Goal: Task Accomplishment & Management: Use online tool/utility

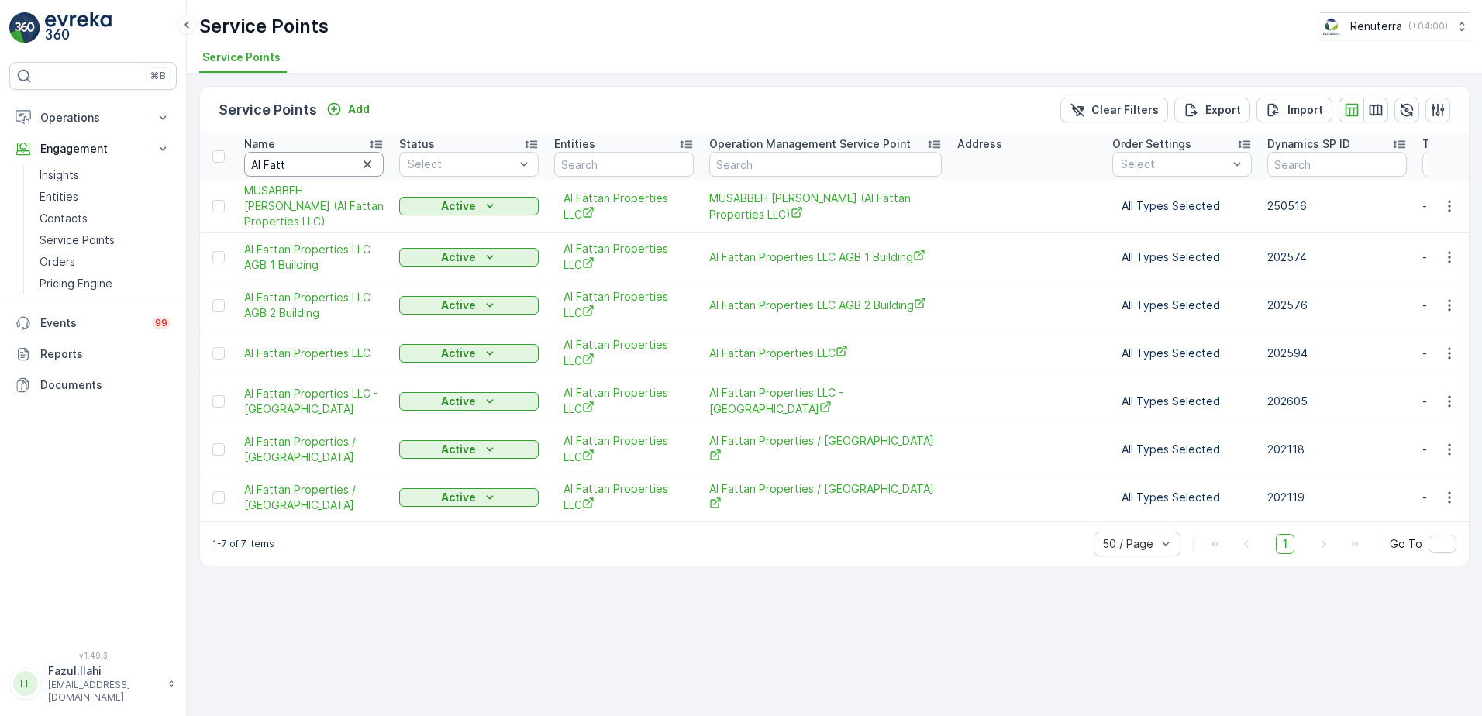
drag, startPoint x: 0, startPoint y: 0, endPoint x: 329, endPoint y: 168, distance: 369.1
click at [329, 168] on input "Al Fatt" at bounding box center [313, 164] width 139 height 25
type input "Al"
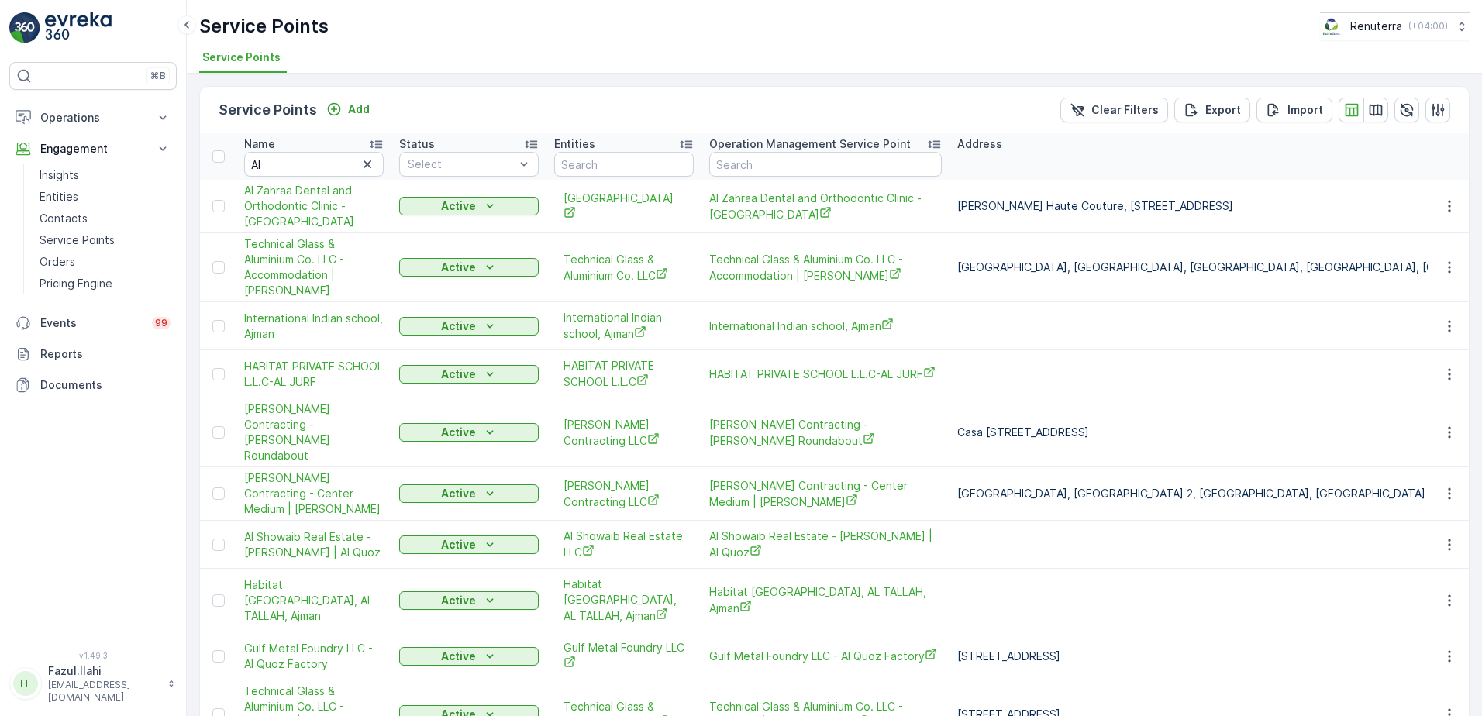
click at [329, 168] on input "Al" at bounding box center [313, 164] width 139 height 25
type input "Al a"
click at [329, 168] on input "Al a" at bounding box center [313, 164] width 139 height 25
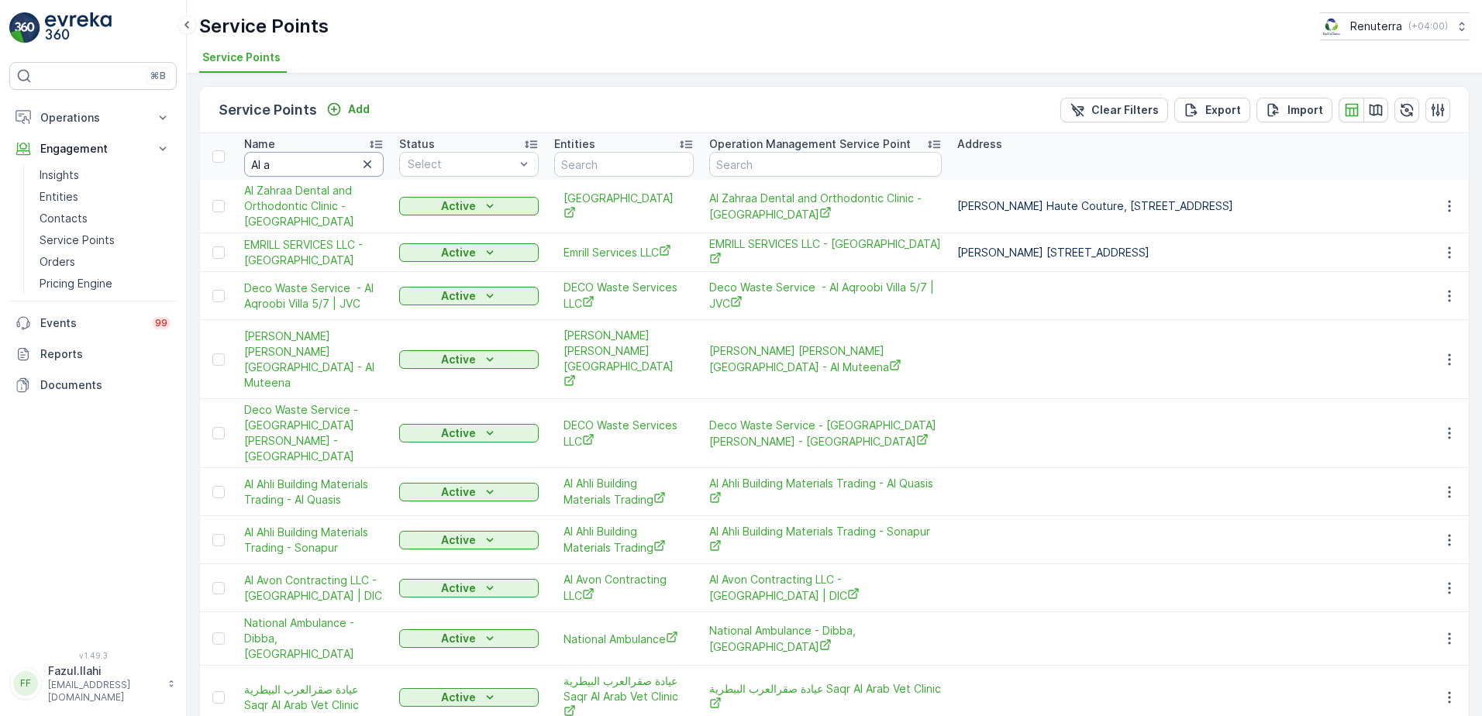
click at [329, 168] on input "Al a" at bounding box center [313, 164] width 139 height 25
type input "Al ahk="
click at [329, 168] on input "Al ahk=" at bounding box center [313, 164] width 139 height 25
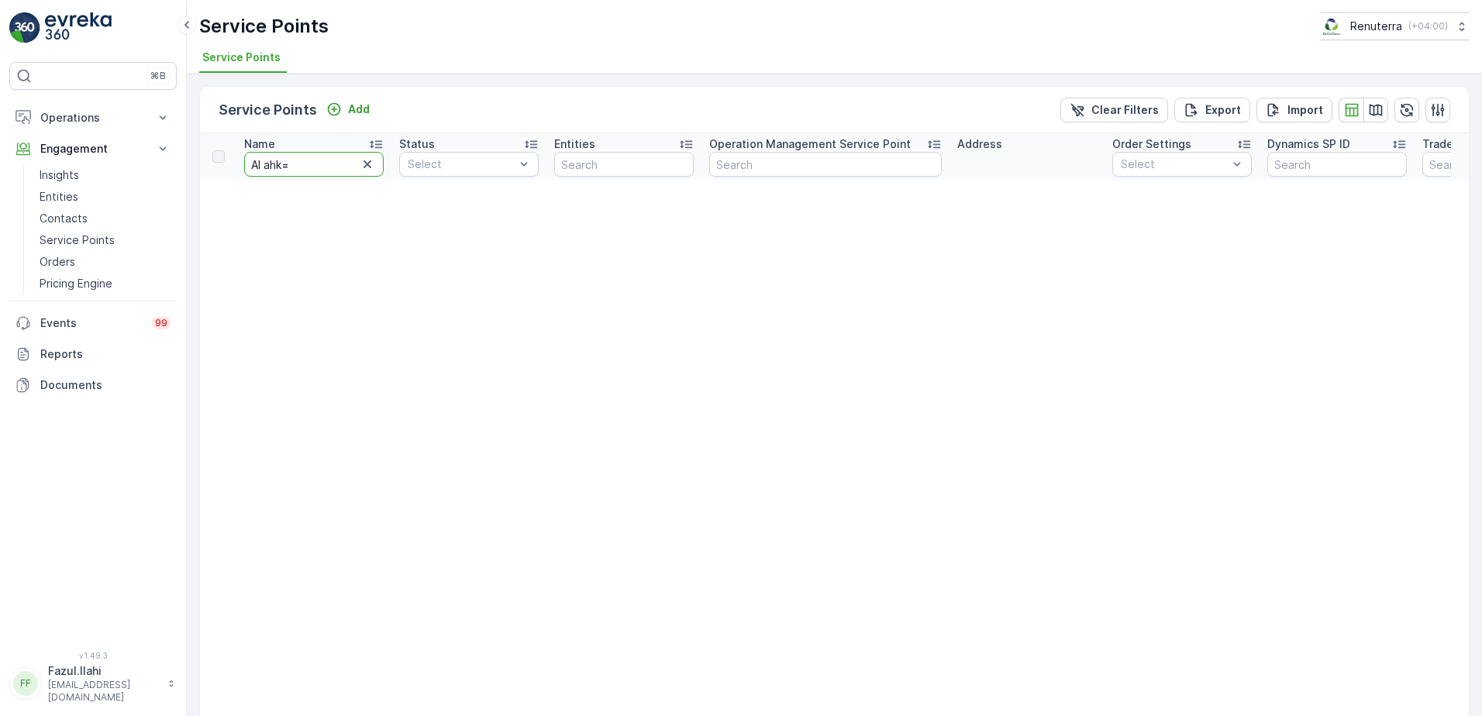
click at [329, 168] on input "Al ahk=" at bounding box center [313, 164] width 139 height 25
type input "Al ah"
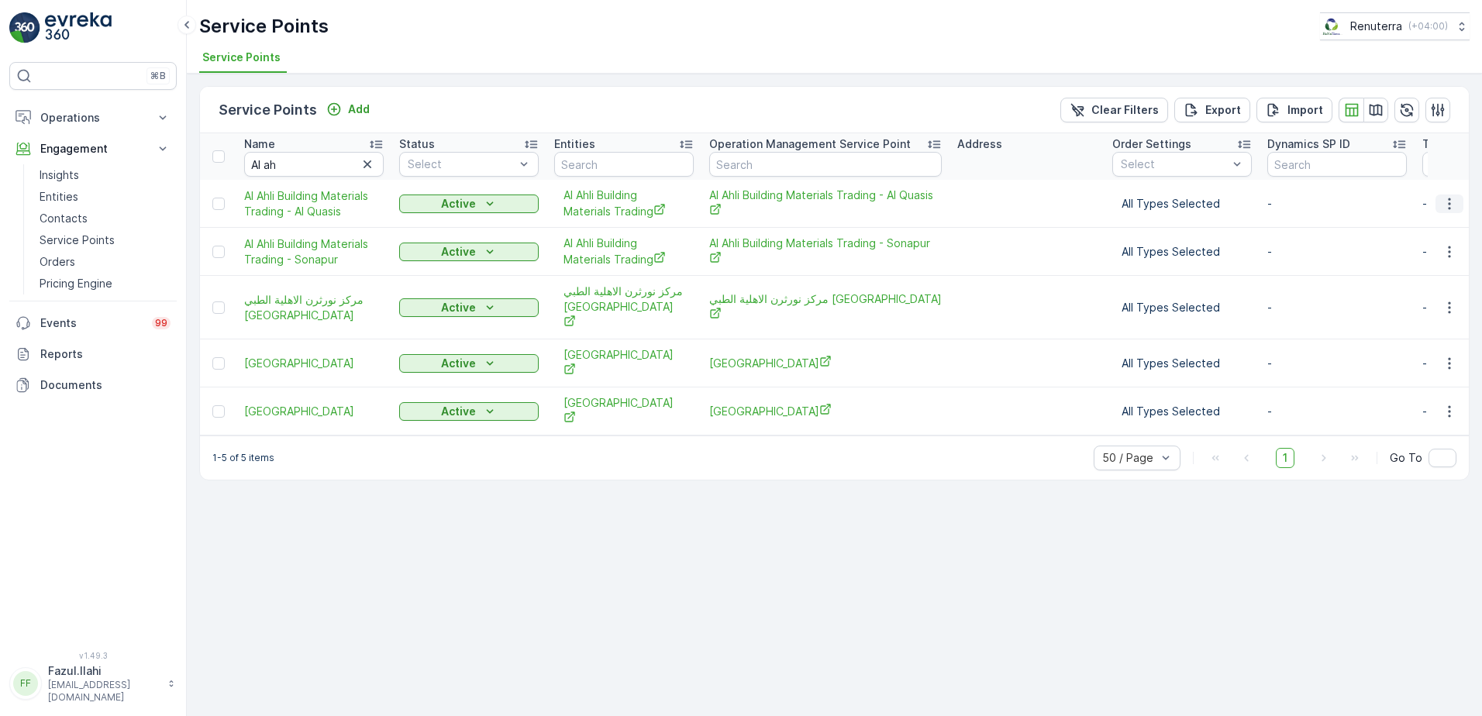
click at [1448, 202] on icon "button" at bounding box center [1448, 203] width 15 height 15
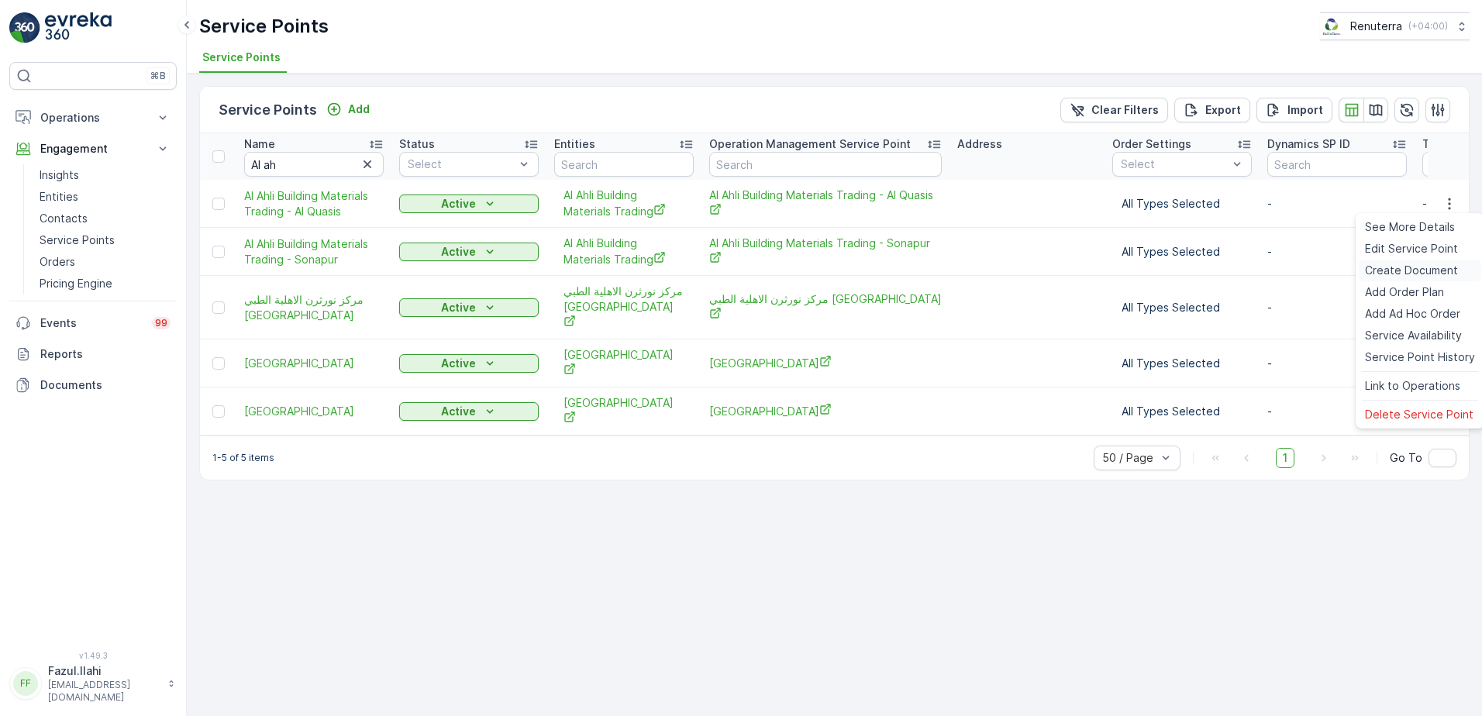
click at [1396, 272] on span "Create Document" at bounding box center [1411, 270] width 93 height 15
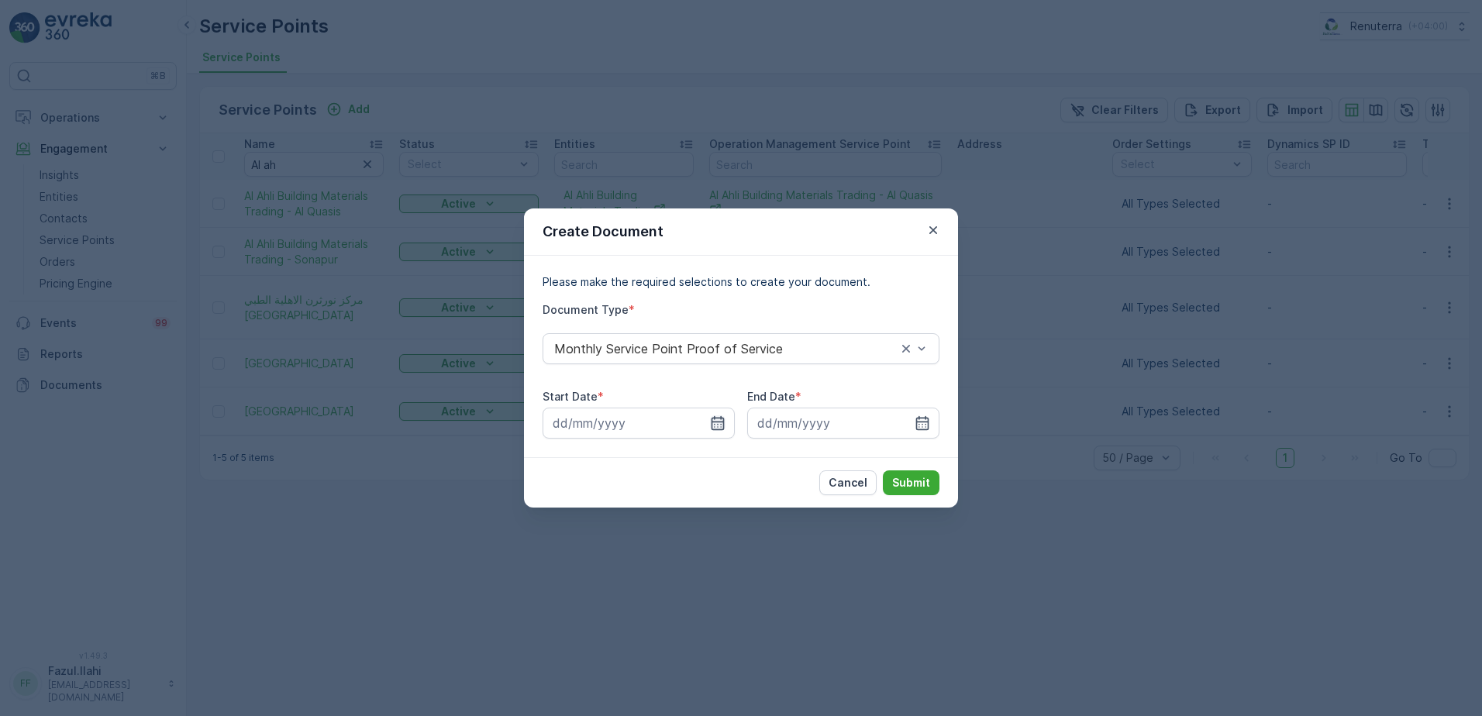
click at [714, 405] on div "Start Date *" at bounding box center [638, 414] width 192 height 50
click at [715, 422] on icon "button" at bounding box center [717, 423] width 13 height 14
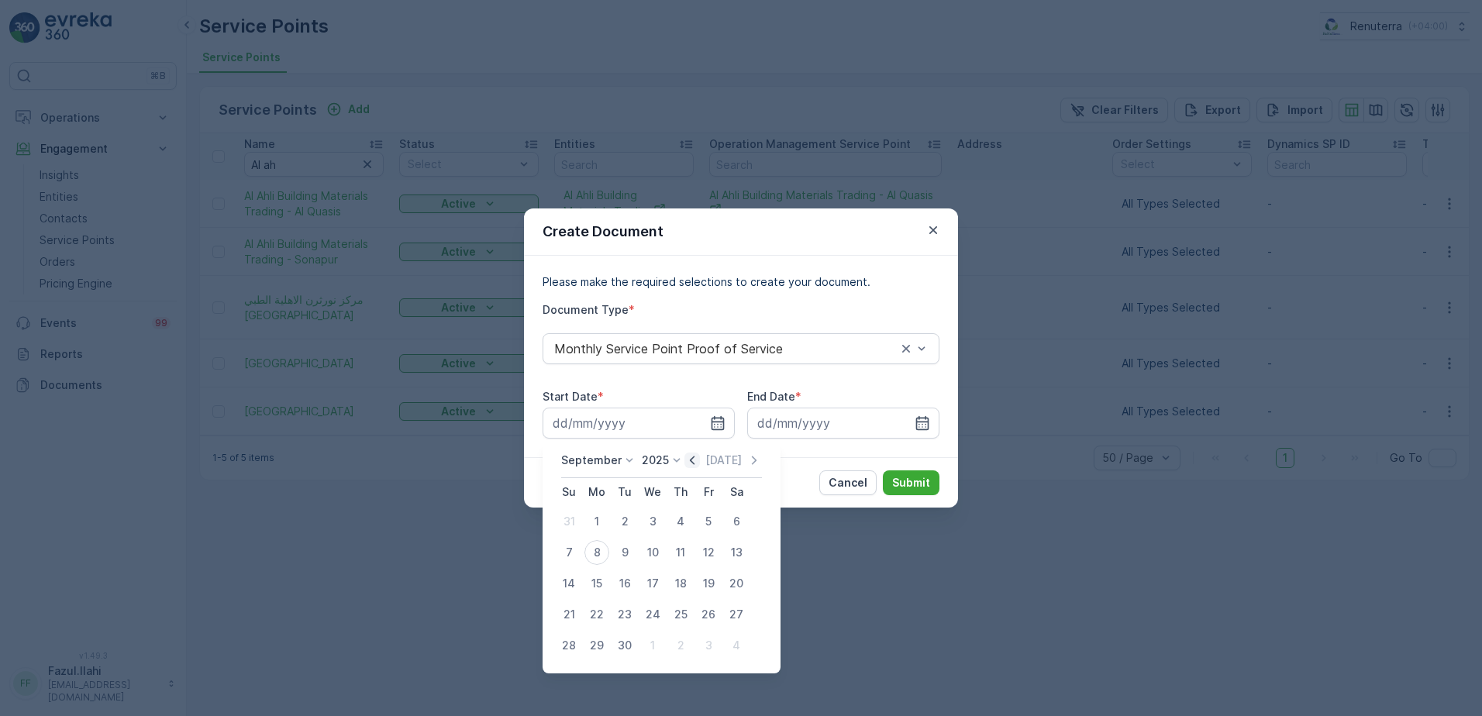
click at [687, 463] on icon "button" at bounding box center [691, 460] width 15 height 15
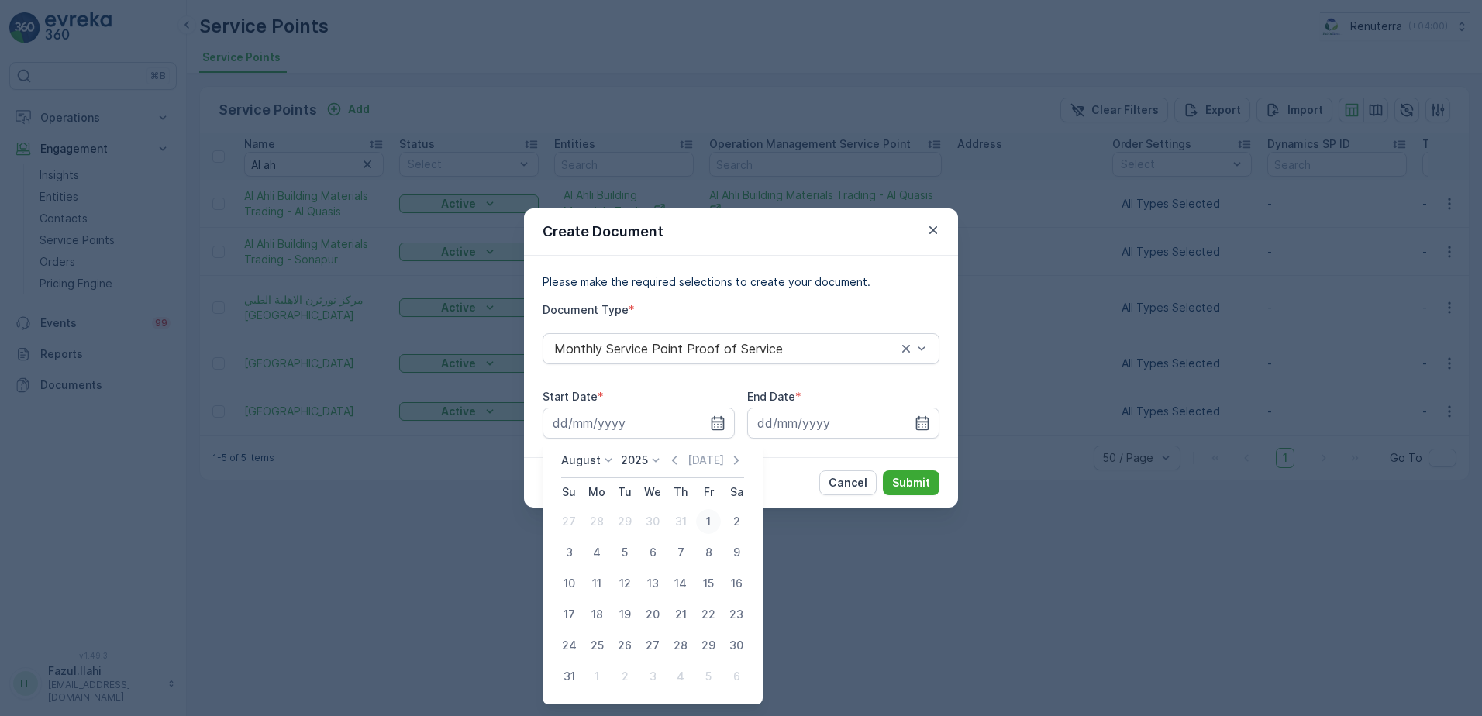
click at [701, 521] on div "1" at bounding box center [708, 521] width 25 height 25
type input "01.08.2025"
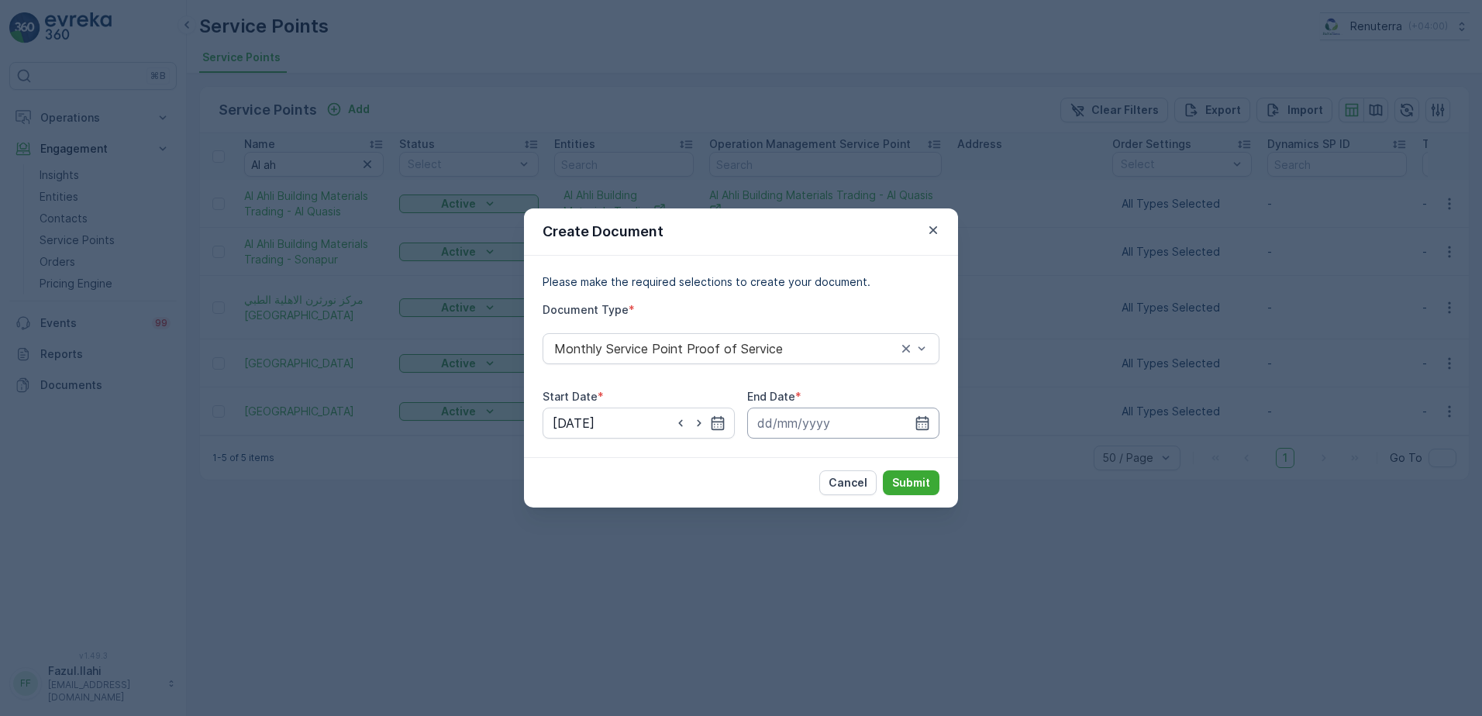
click at [930, 421] on input at bounding box center [843, 423] width 192 height 31
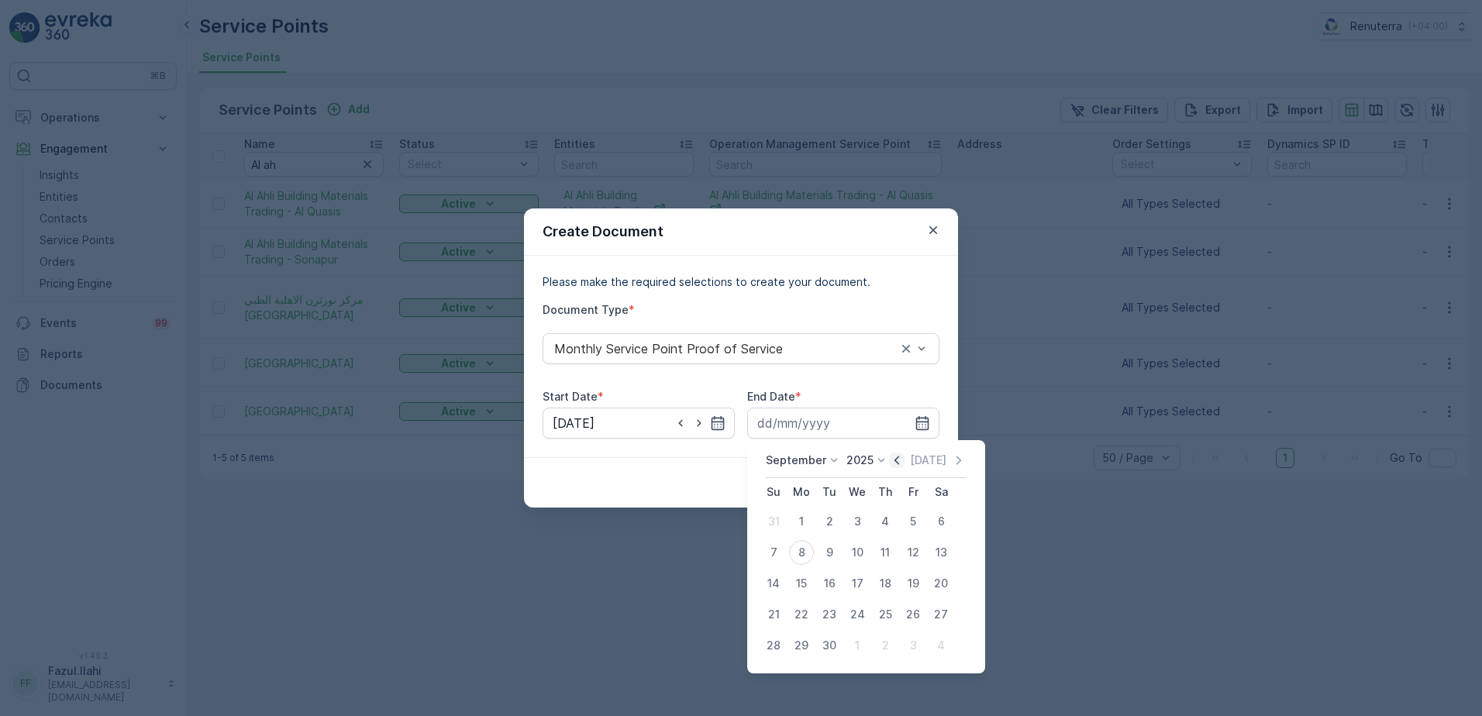
click at [892, 463] on icon "button" at bounding box center [896, 460] width 15 height 15
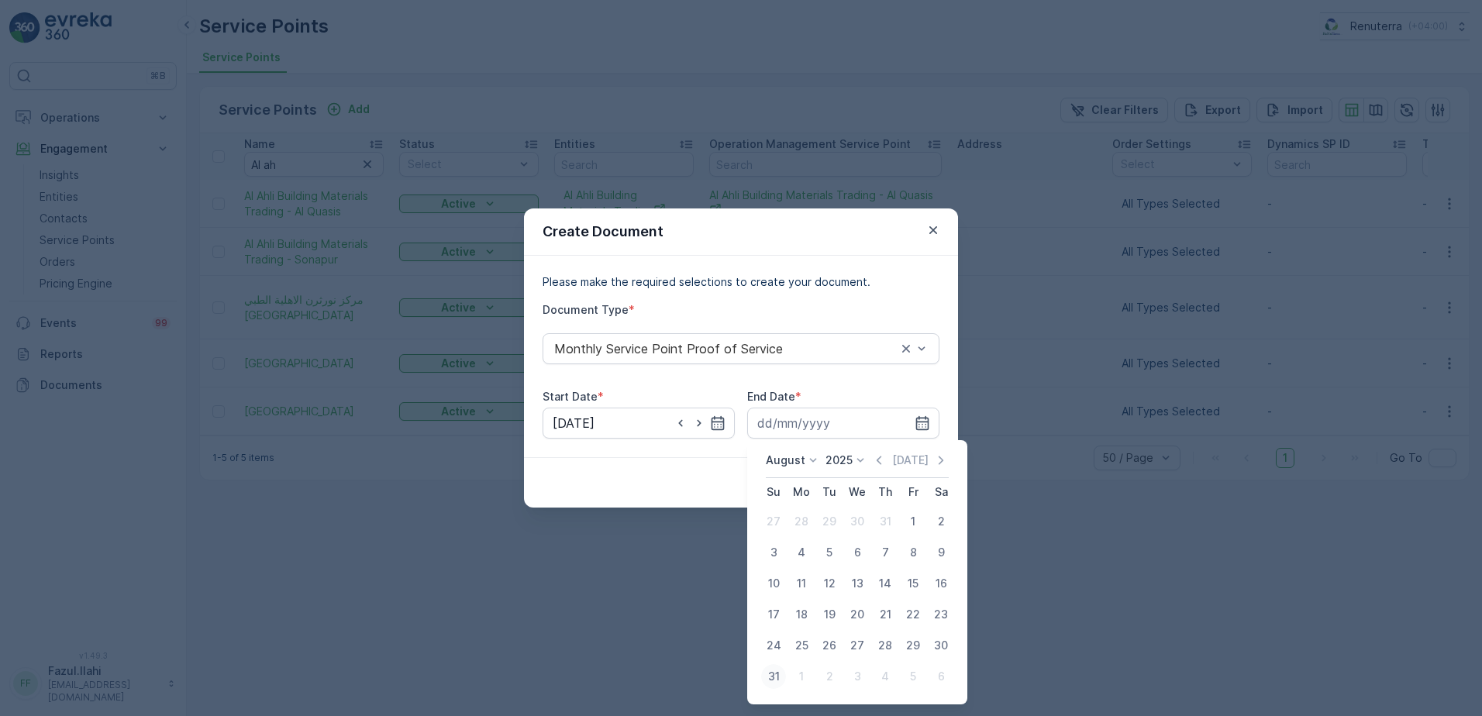
click at [778, 673] on div "31" at bounding box center [773, 676] width 25 height 25
type input "31.08.2025"
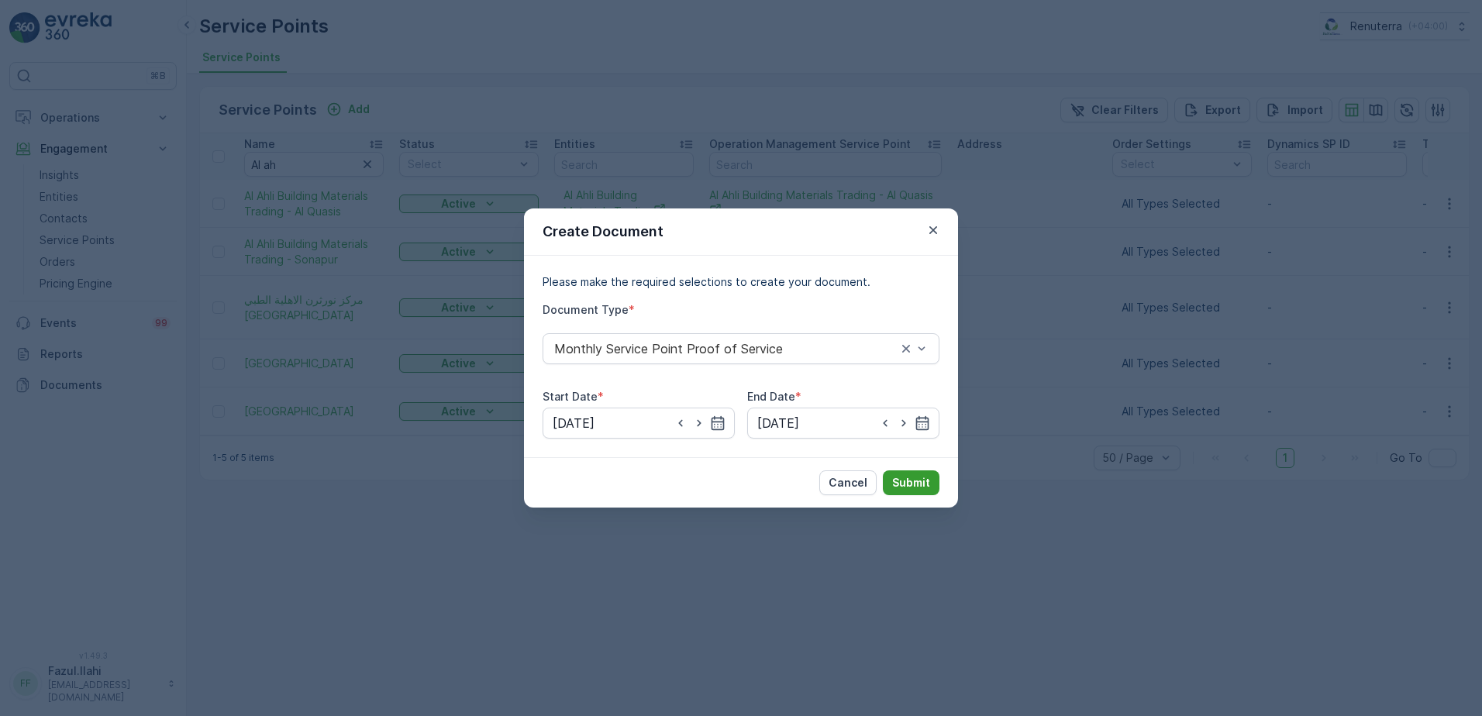
click at [916, 477] on p "Submit" at bounding box center [911, 482] width 38 height 15
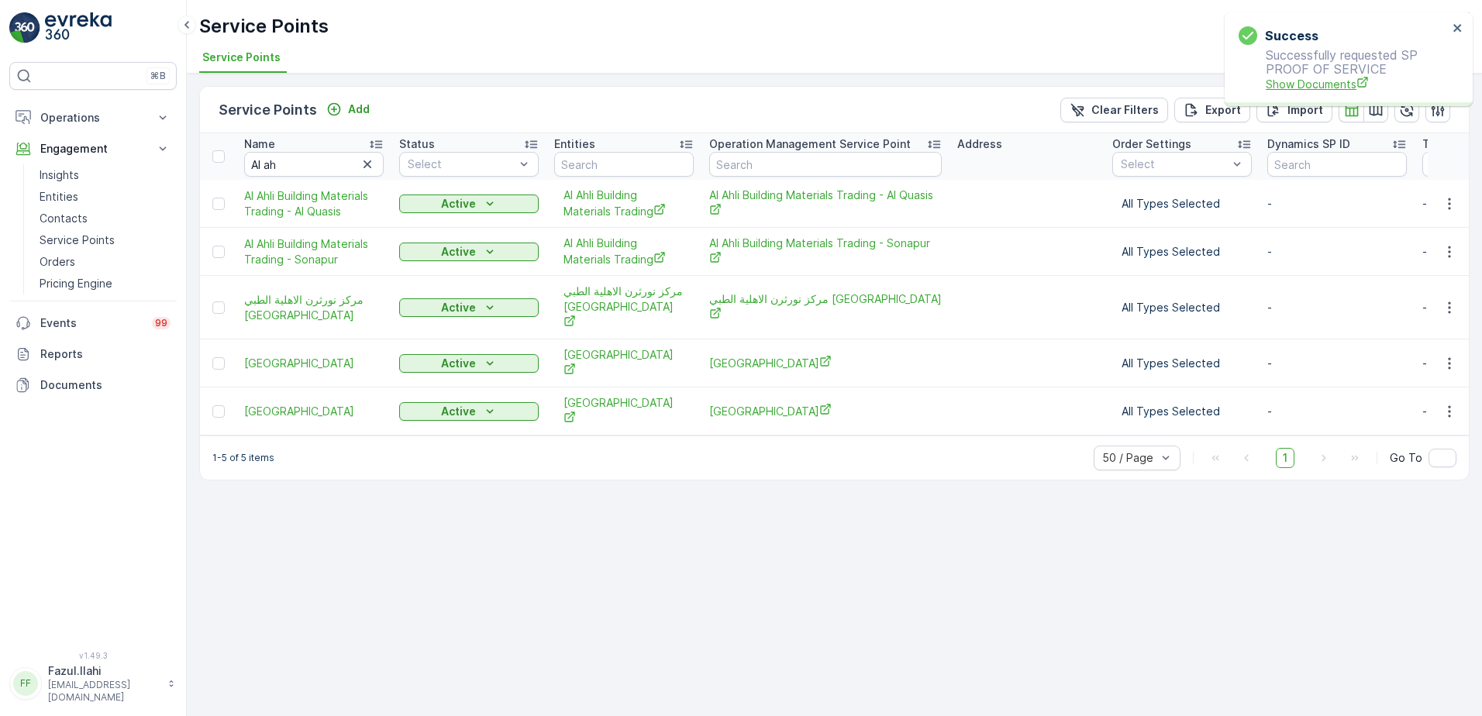
click at [1306, 84] on span "Show Documents" at bounding box center [1357, 84] width 182 height 16
click at [1451, 253] on icon "button" at bounding box center [1448, 251] width 15 height 15
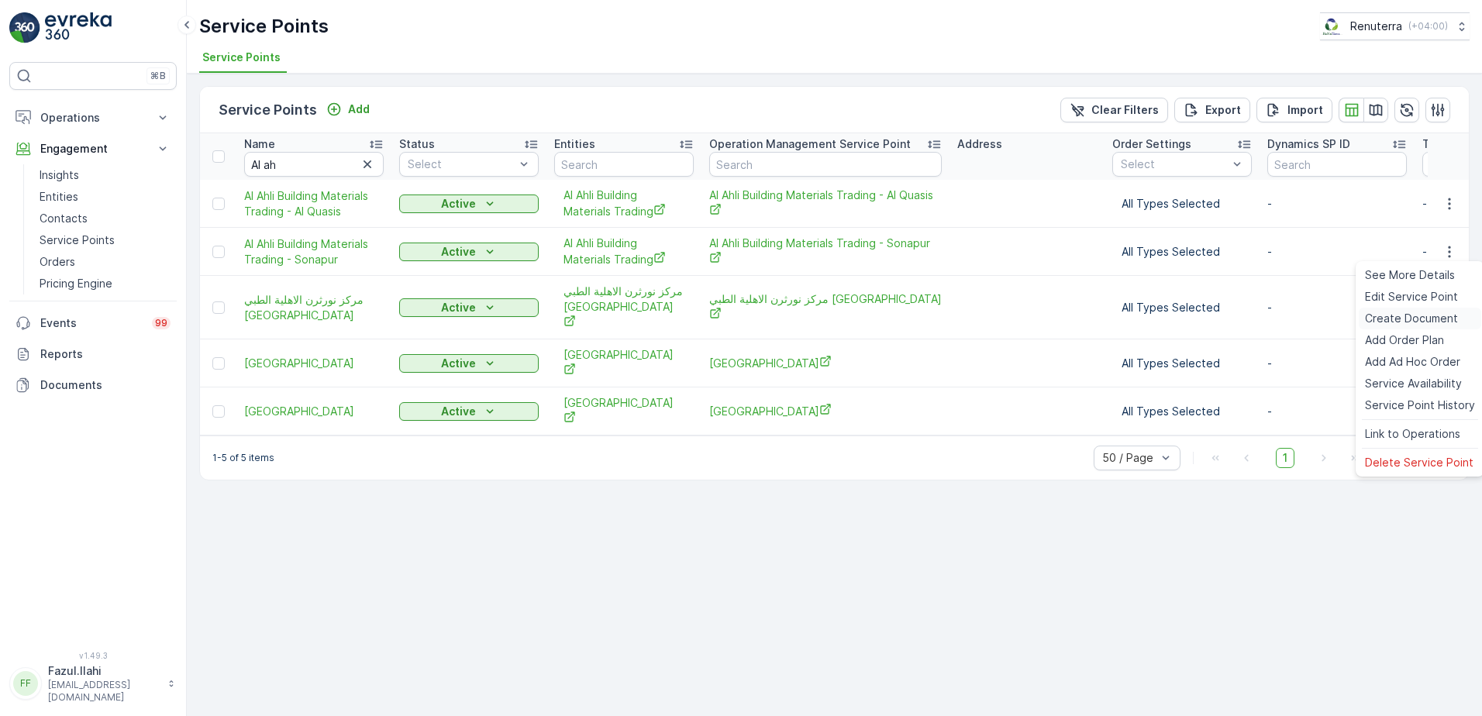
click at [1412, 313] on span "Create Document" at bounding box center [1411, 318] width 93 height 15
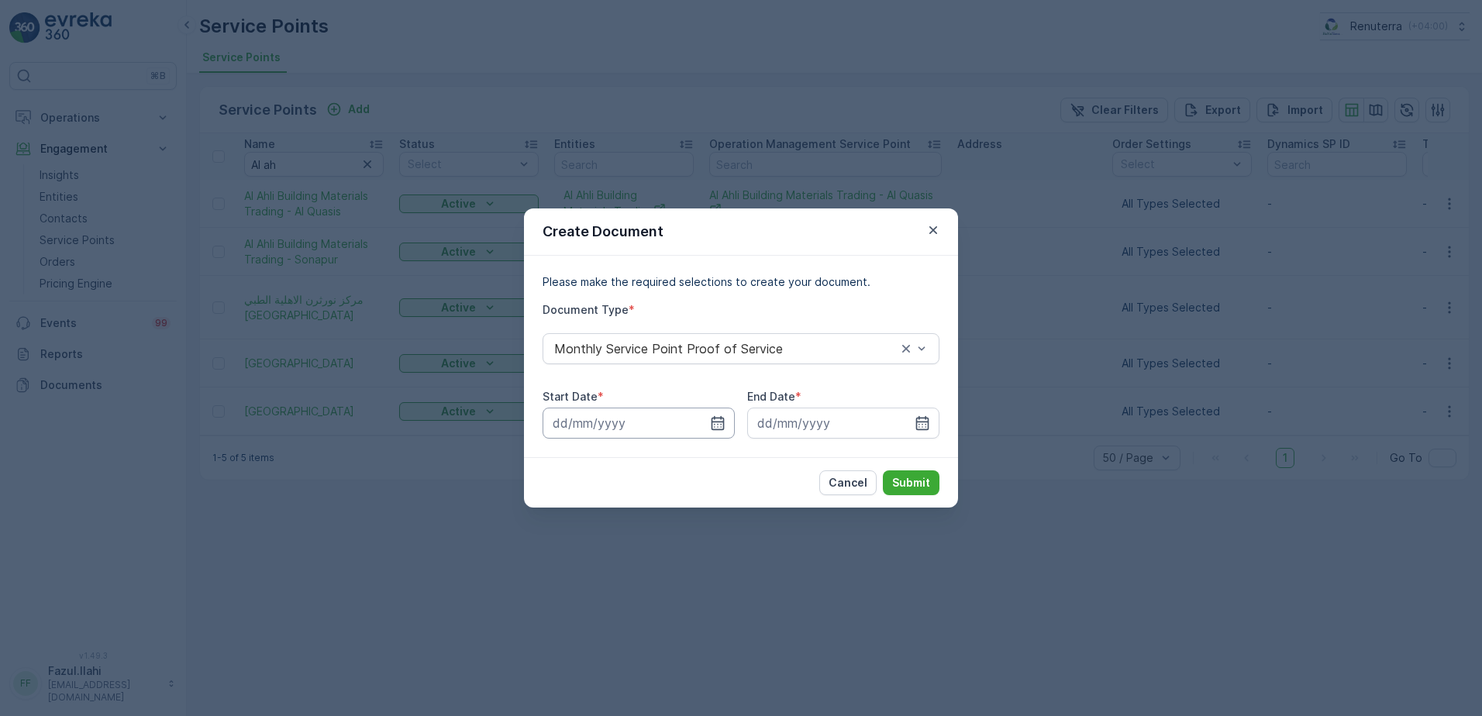
drag, startPoint x: 724, startPoint y: 425, endPoint x: 716, endPoint y: 434, distance: 11.5
click at [720, 415] on icon "button" at bounding box center [717, 422] width 15 height 15
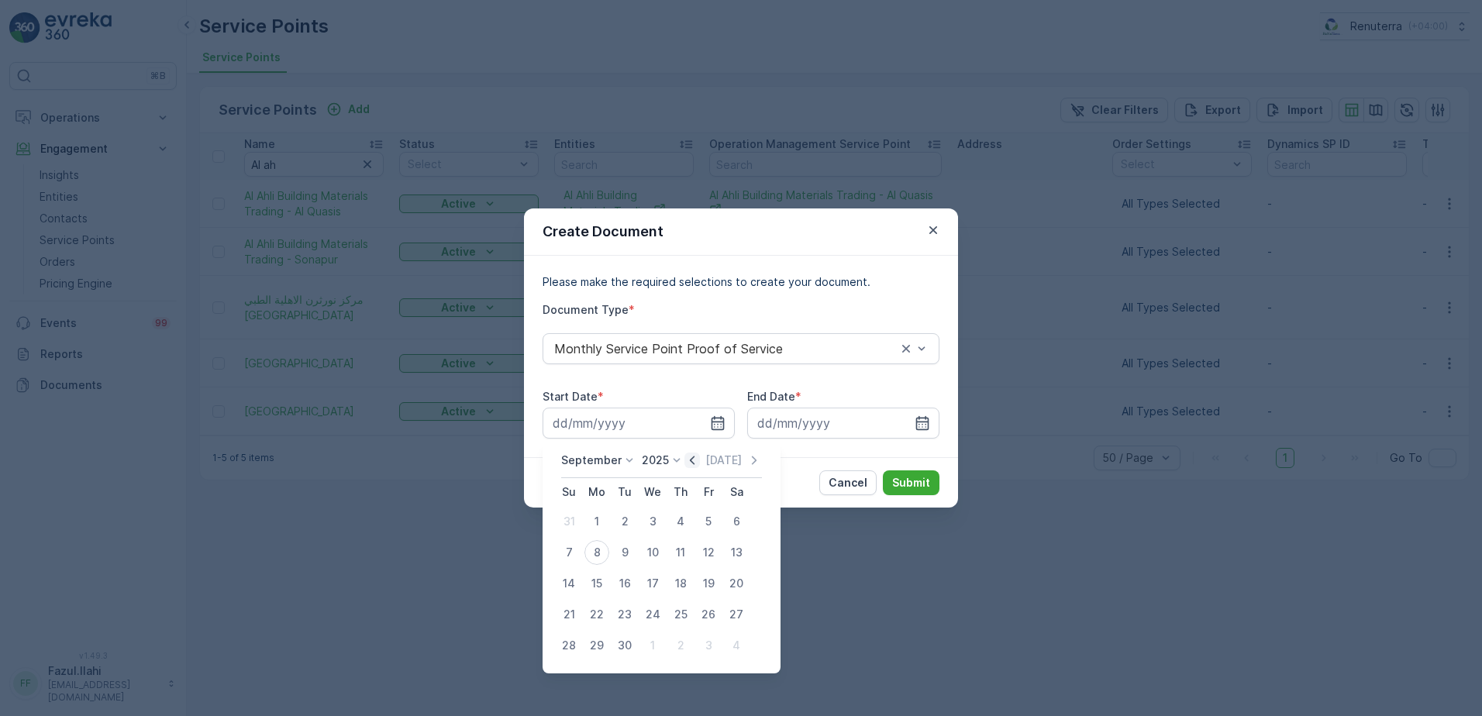
click at [687, 458] on icon "button" at bounding box center [691, 460] width 15 height 15
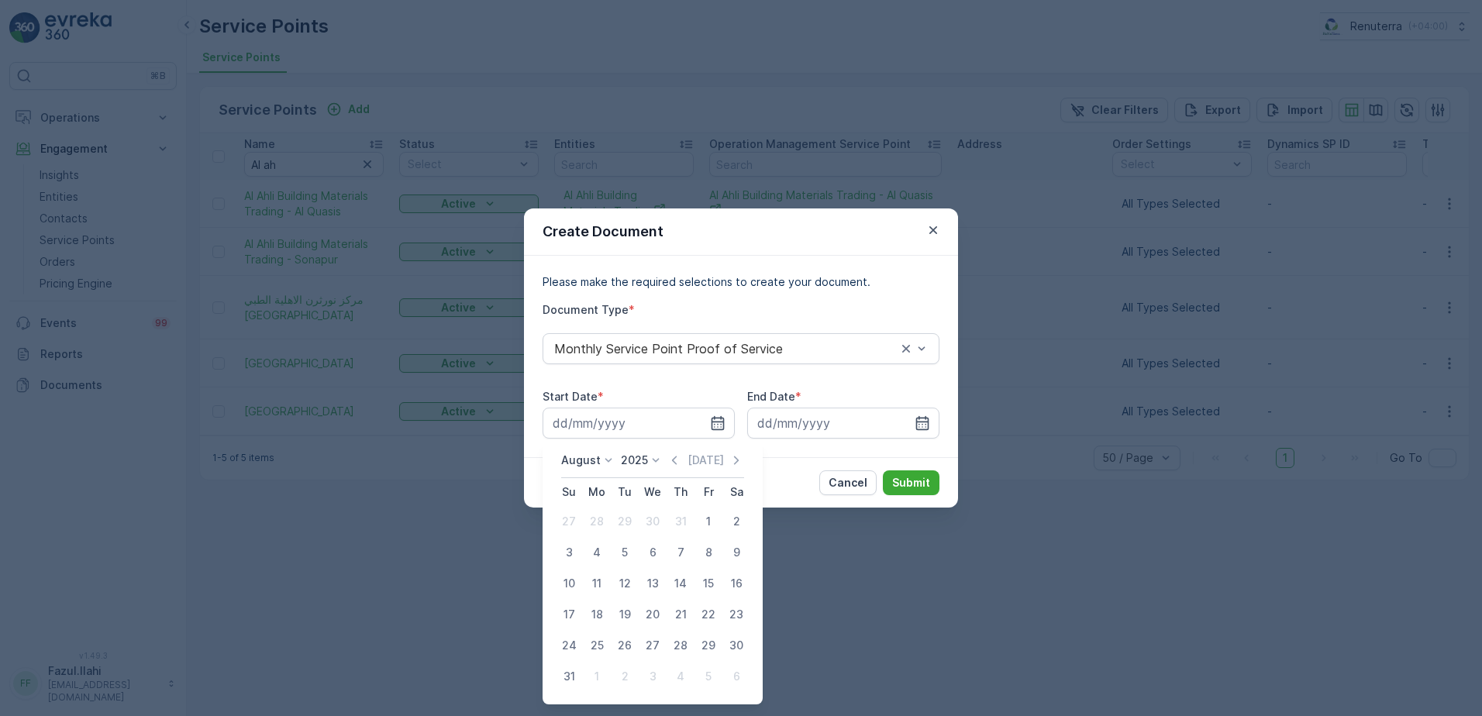
click at [700, 519] on div "1" at bounding box center [708, 521] width 25 height 25
type input "01.08.2025"
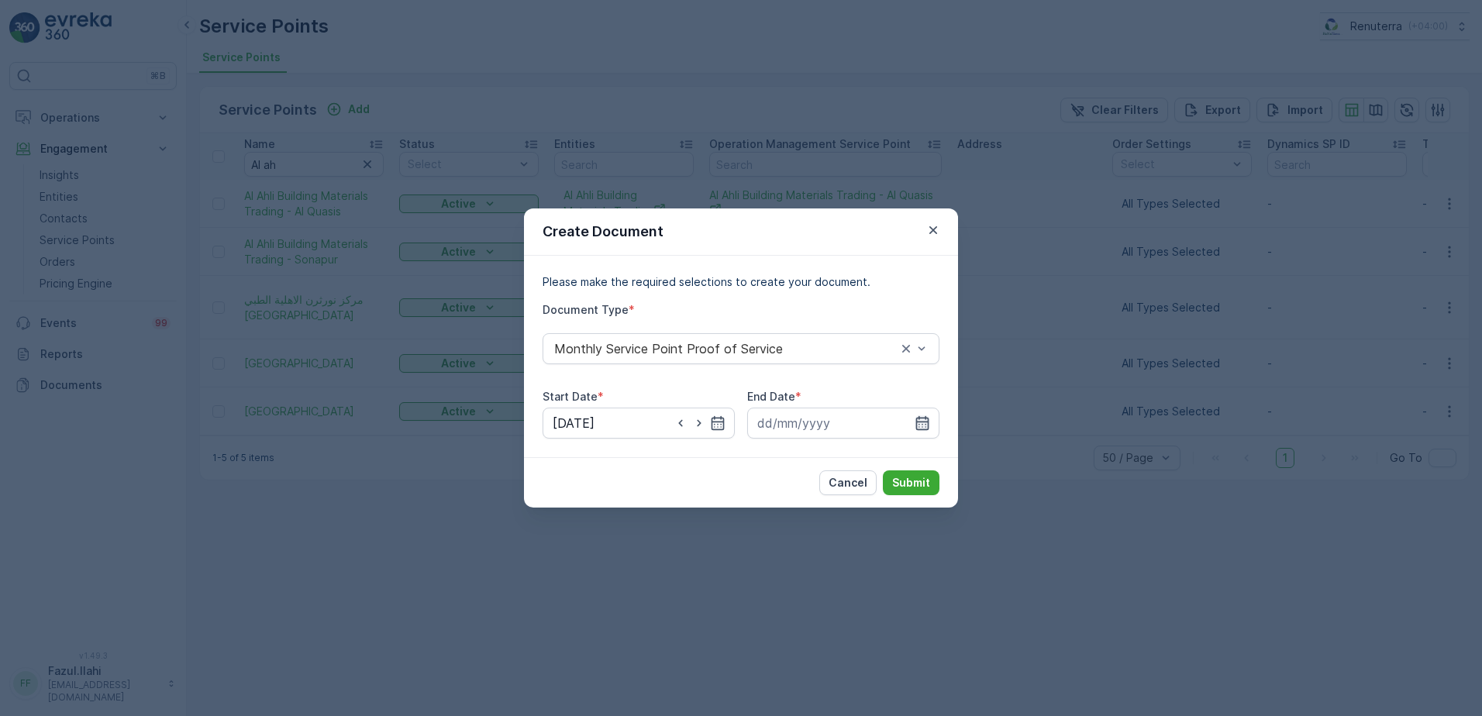
click at [919, 425] on icon "button" at bounding box center [921, 422] width 15 height 15
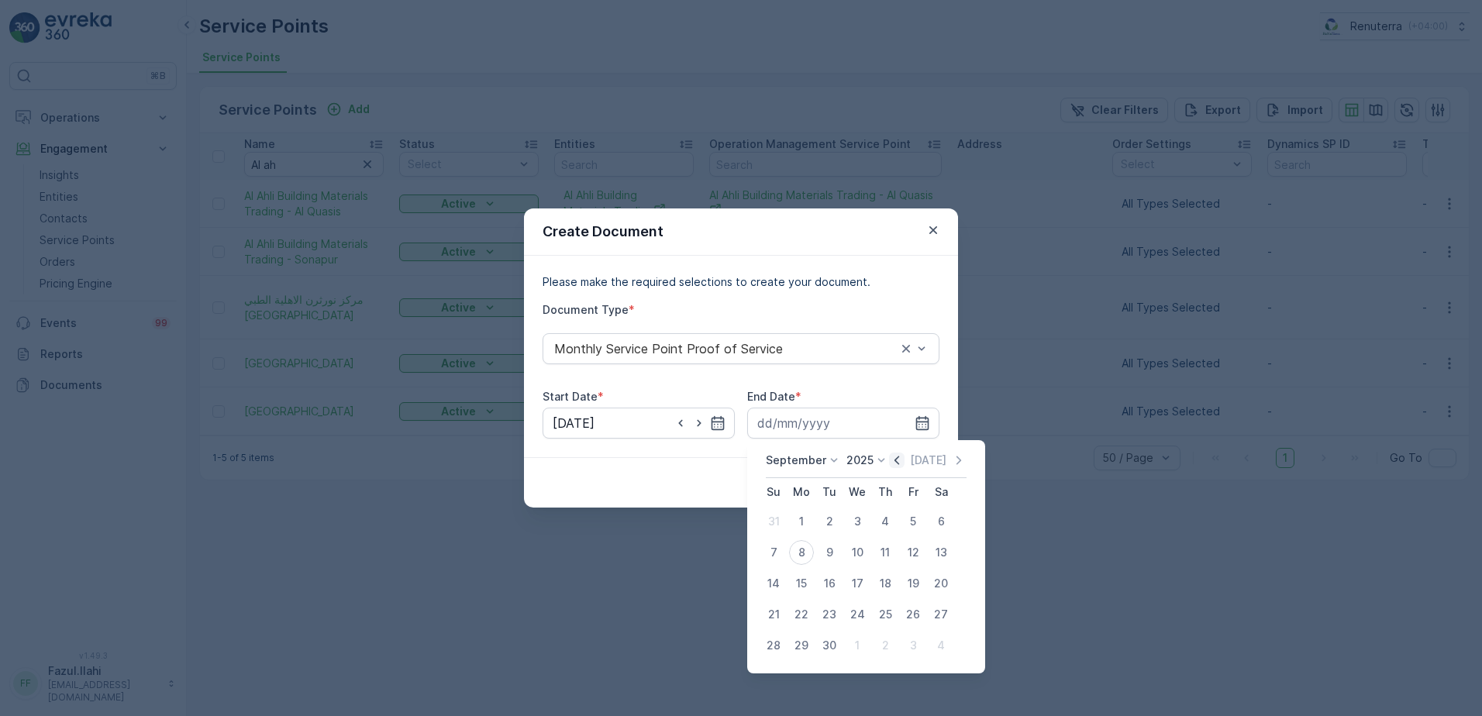
click at [899, 467] on icon "button" at bounding box center [896, 460] width 15 height 15
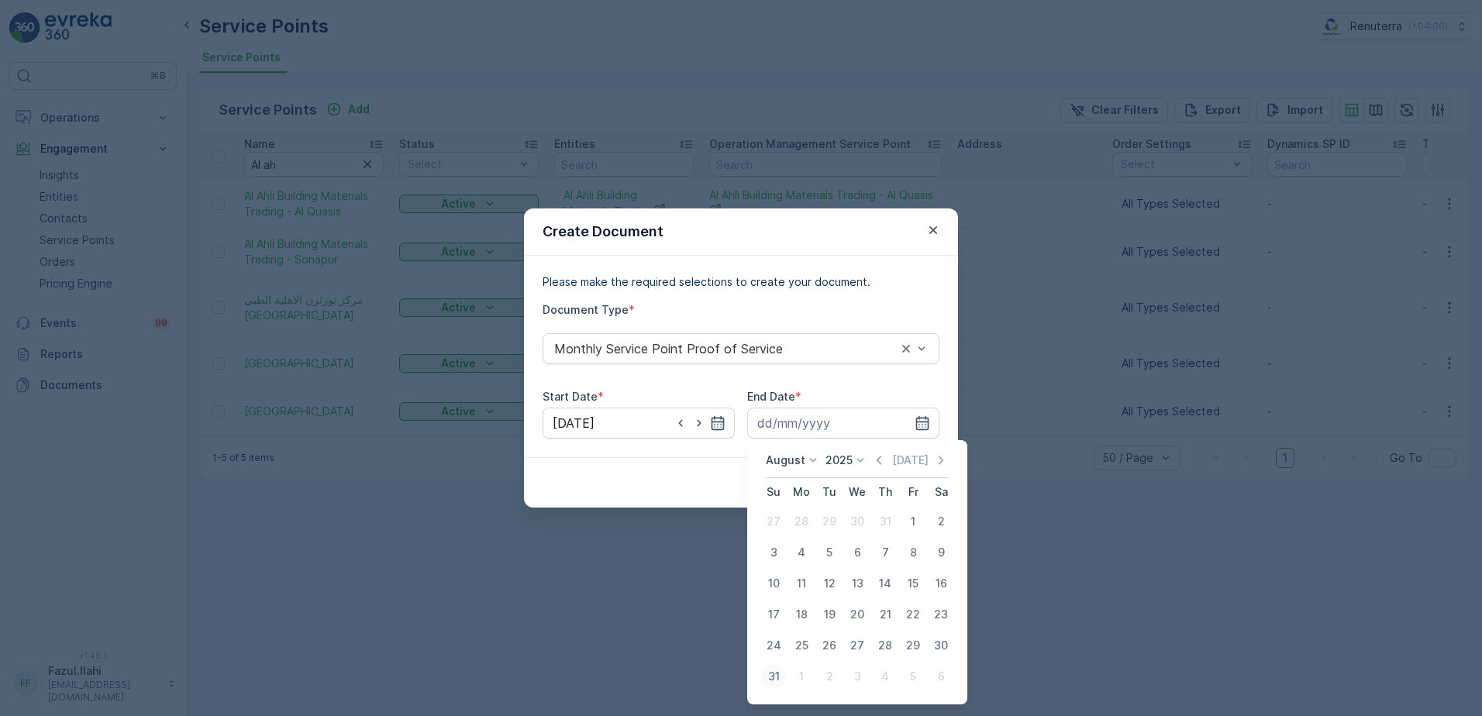
click at [778, 681] on div "31" at bounding box center [773, 676] width 25 height 25
type input "31.08.2025"
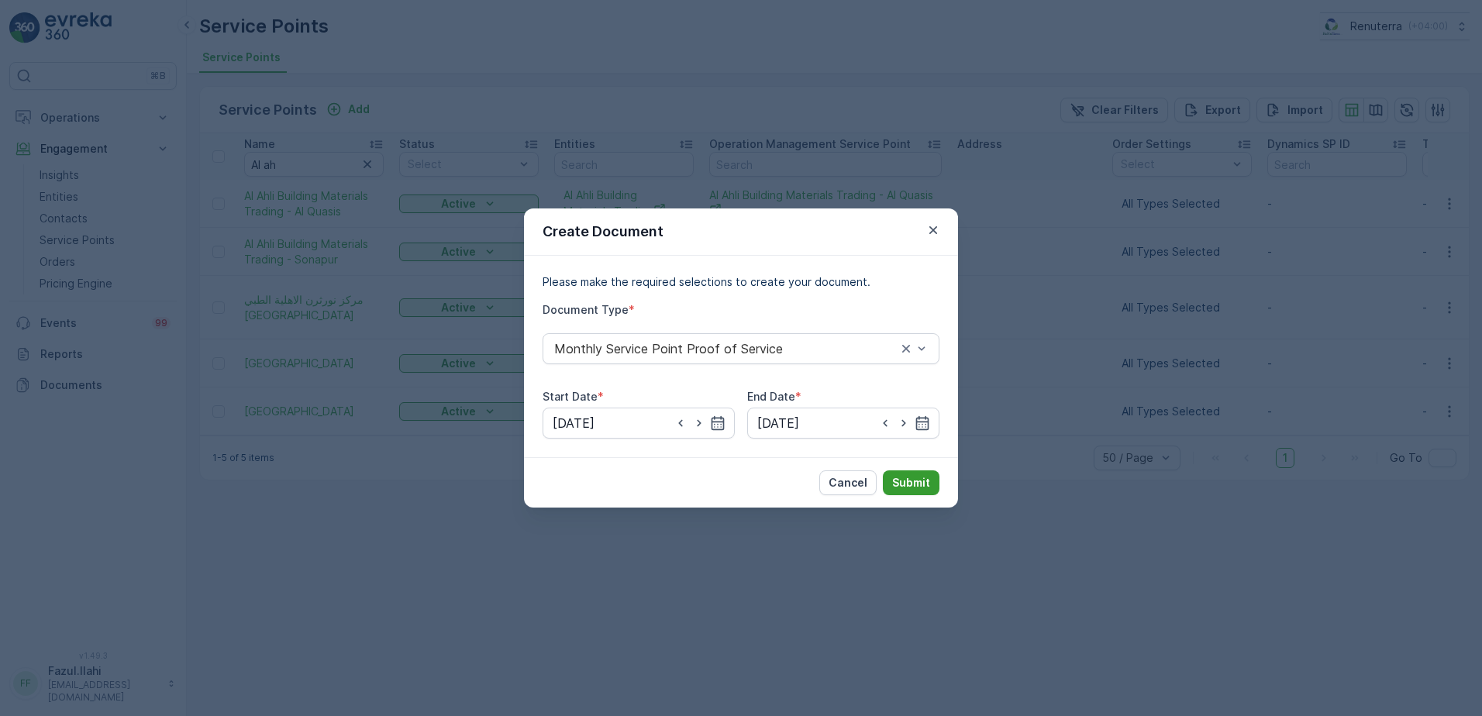
click at [923, 480] on p "Submit" at bounding box center [911, 482] width 38 height 15
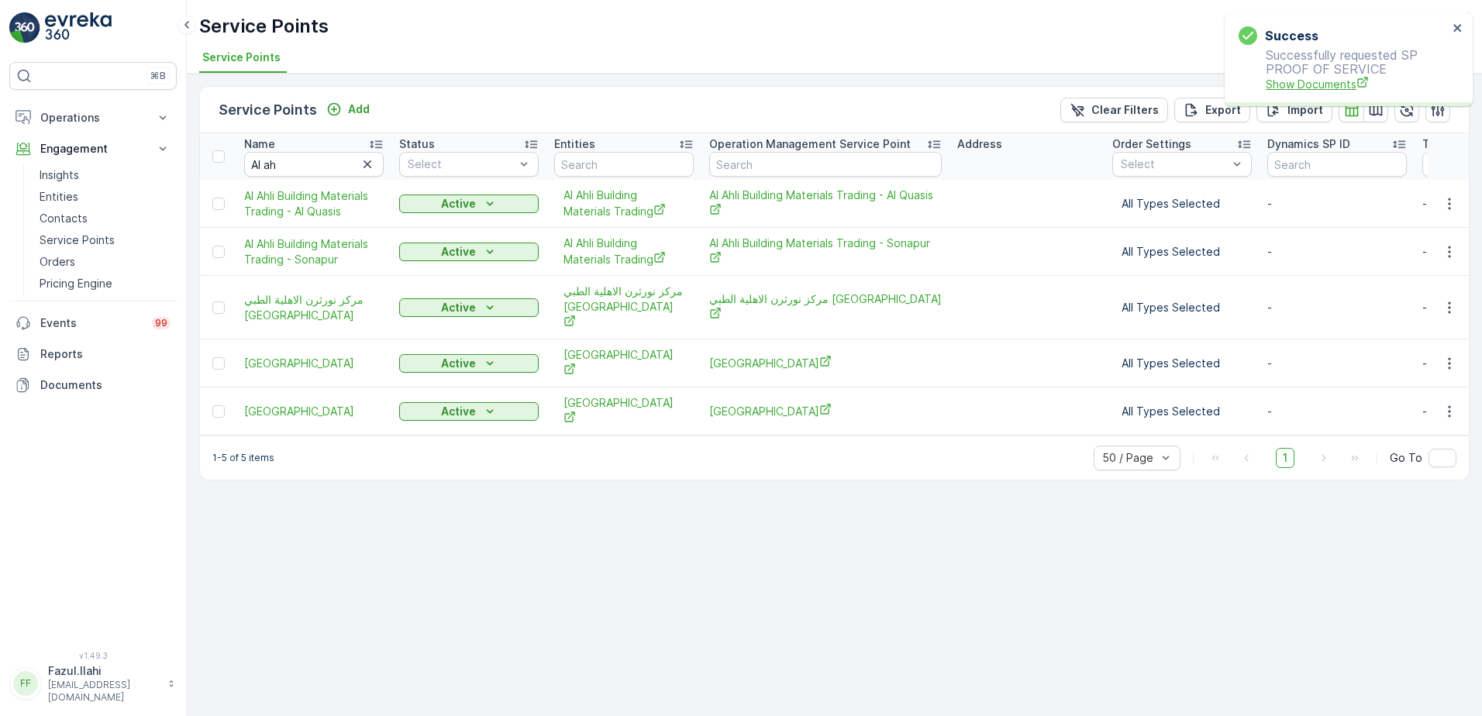
click at [1305, 80] on span "Show Documents" at bounding box center [1357, 84] width 182 height 16
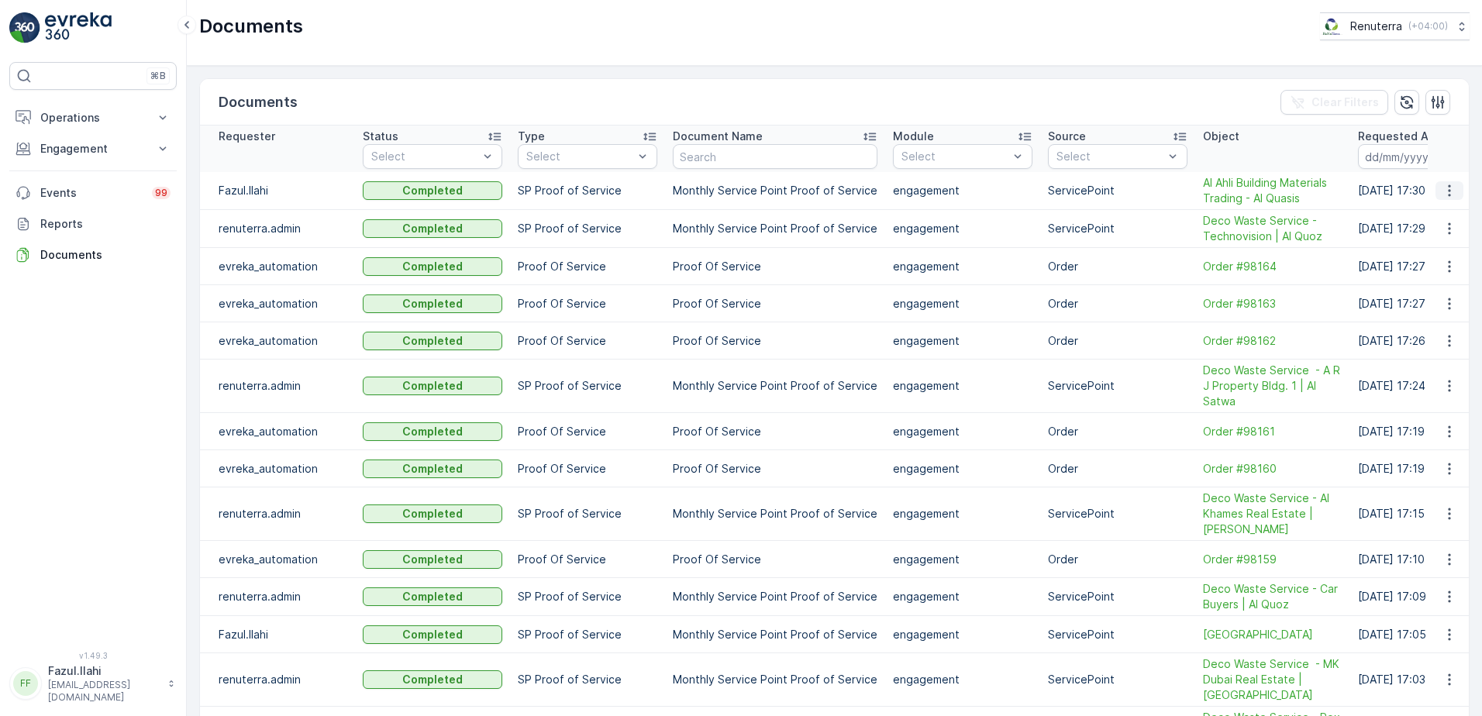
click at [1450, 188] on icon "button" at bounding box center [1448, 190] width 15 height 15
click at [1424, 218] on span "See Details" at bounding box center [1445, 213] width 60 height 15
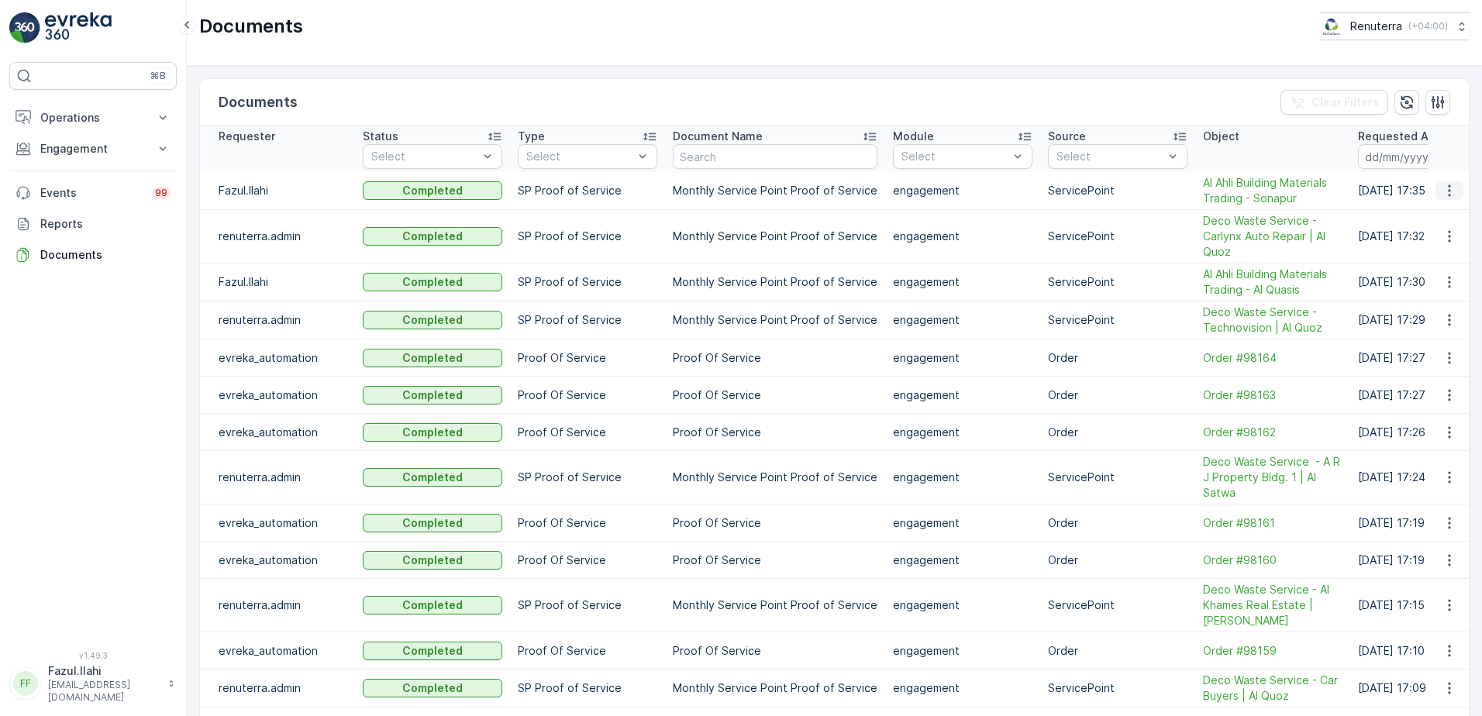
click at [1444, 194] on icon "button" at bounding box center [1448, 190] width 15 height 15
click at [1458, 213] on span "See Details" at bounding box center [1445, 213] width 60 height 15
